Goal: Information Seeking & Learning: Check status

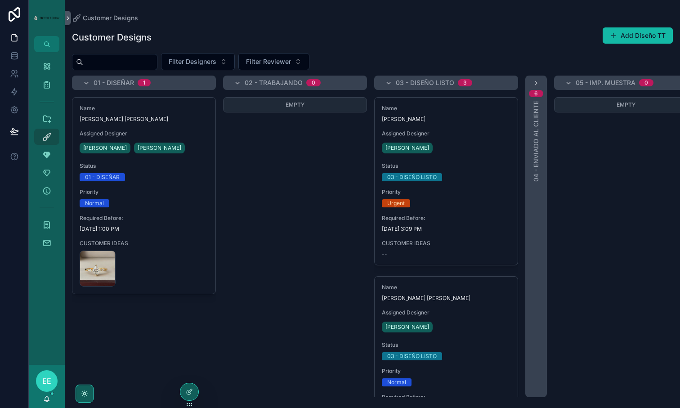
click at [240, 264] on div "Empty" at bounding box center [295, 247] width 144 height 300
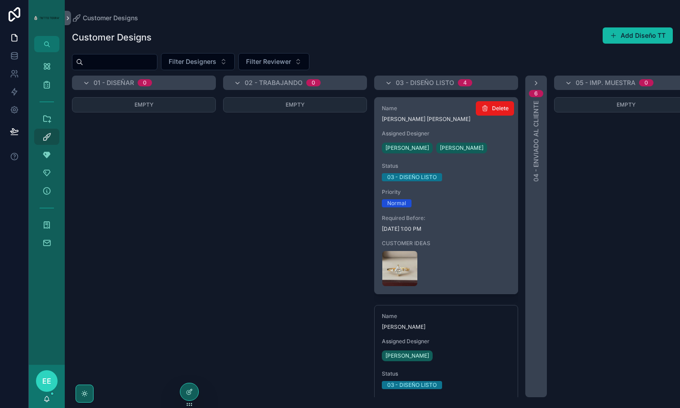
click at [479, 208] on div "Name Carlos Moreno Gallardo Assigned Designer Yamili Haas Cesar Chim Status 03 …" at bounding box center [446, 196] width 143 height 196
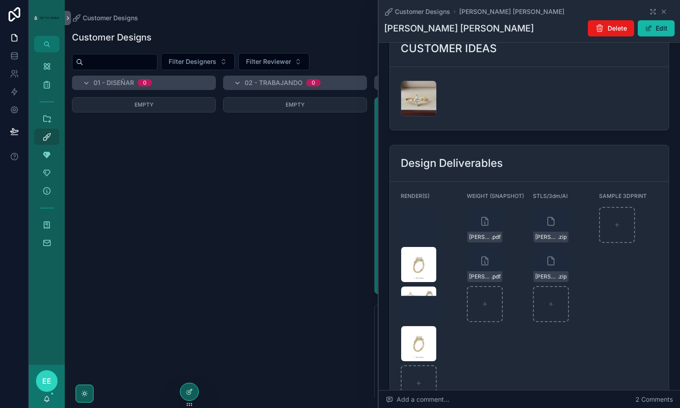
scroll to position [1137, 0]
click at [422, 206] on div "Carlos-Moreno-Gallardo-PEAR-(2) .jpg" at bounding box center [419, 224] width 36 height 36
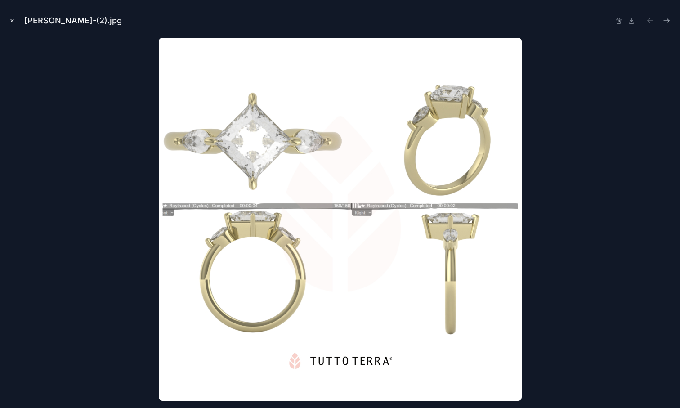
click at [13, 20] on icon "Close modal" at bounding box center [12, 21] width 6 height 6
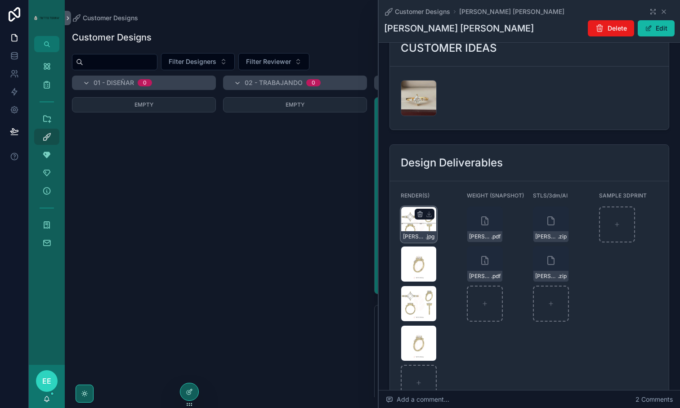
click at [406, 206] on div "Carlos-Moreno-Gallardo-PEAR-(2) .jpg" at bounding box center [419, 224] width 36 height 36
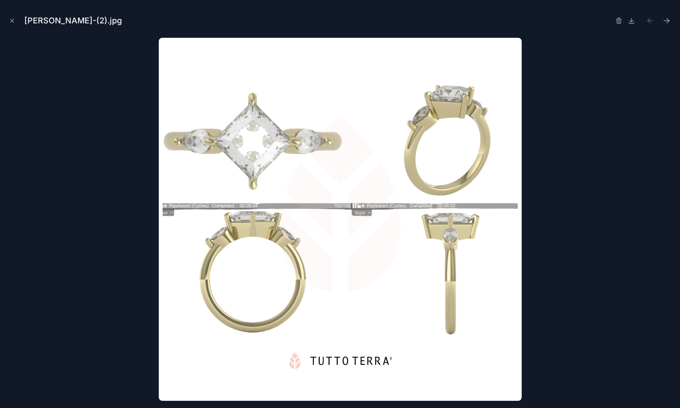
click at [630, 16] on button at bounding box center [631, 20] width 11 height 13
click at [605, 100] on div at bounding box center [340, 219] width 666 height 363
click at [669, 22] on icon "Next file" at bounding box center [666, 20] width 9 height 9
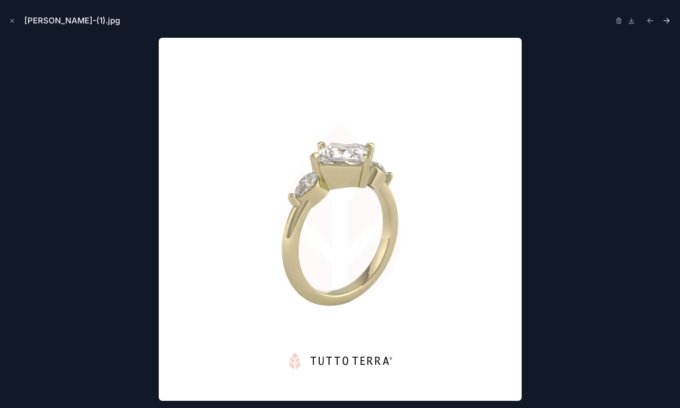
click at [669, 22] on icon "Next file" at bounding box center [666, 20] width 9 height 9
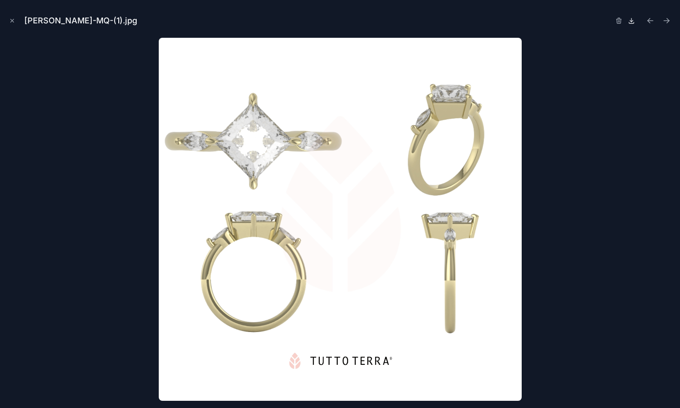
click at [634, 21] on icon at bounding box center [631, 20] width 7 height 7
click at [605, 156] on div at bounding box center [340, 219] width 666 height 363
